Goal: Task Accomplishment & Management: Use online tool/utility

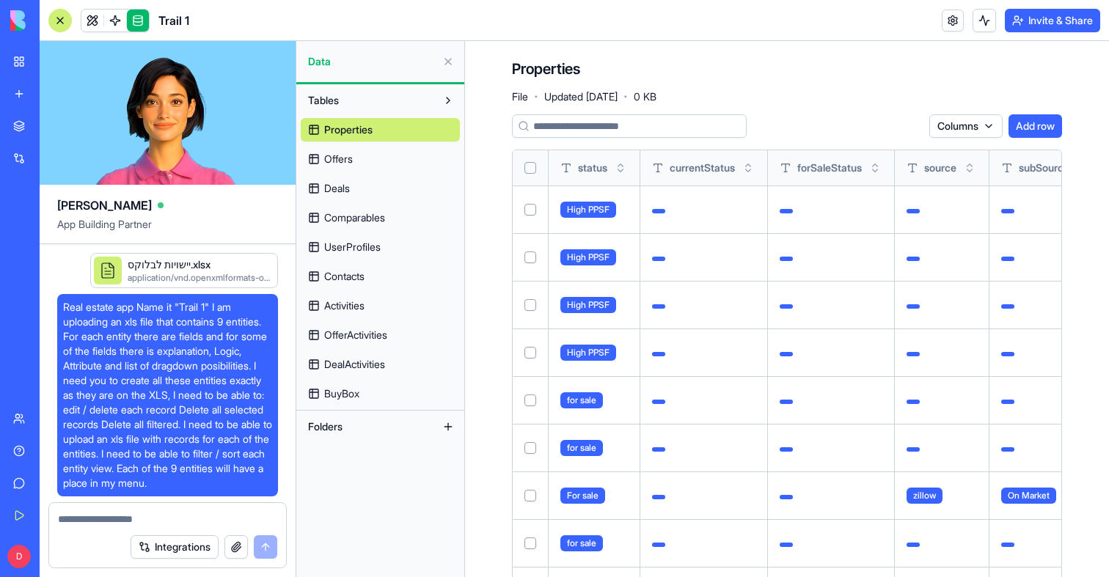
scroll to position [0, 5722]
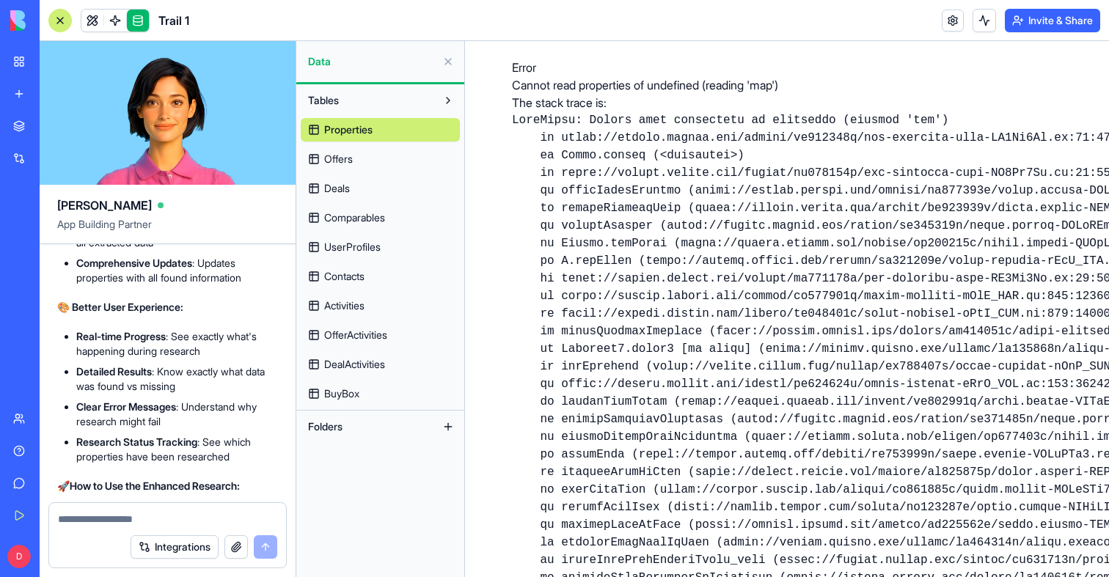
click at [348, 151] on link "Offers" at bounding box center [380, 158] width 159 height 23
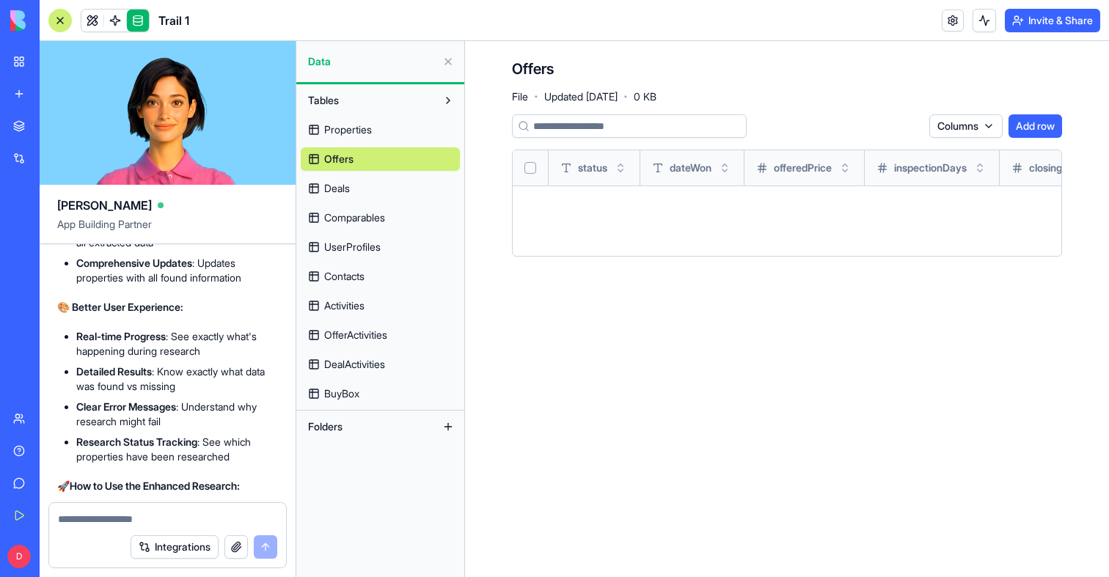
click at [348, 136] on span "Properties" at bounding box center [348, 130] width 48 height 15
